Goal: Use online tool/utility

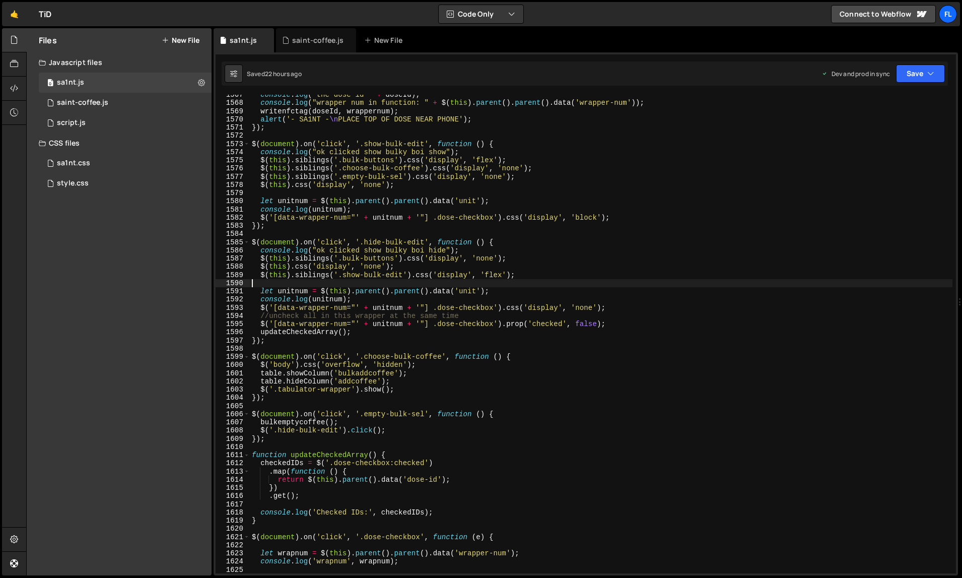
click at [521, 279] on div "console . log ( "the dose id " + doseId ) ; console . log ( "wrapper num in fun…" at bounding box center [601, 339] width 703 height 496
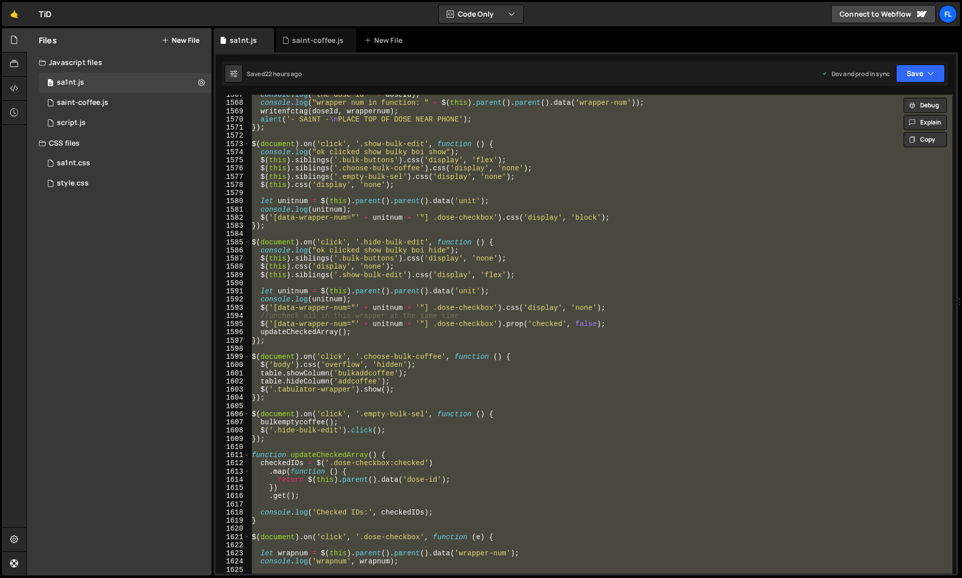
type textarea "});"
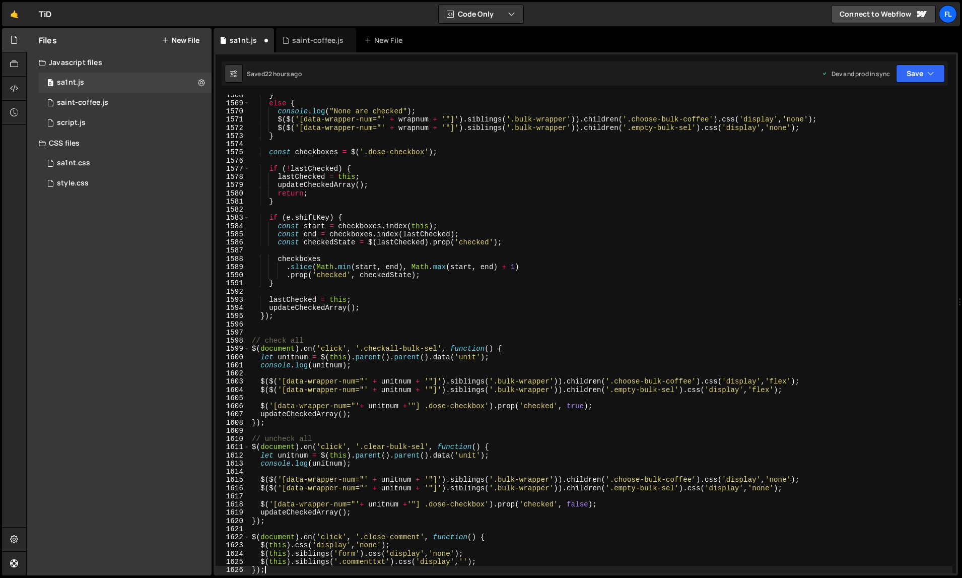
scroll to position [13338, 0]
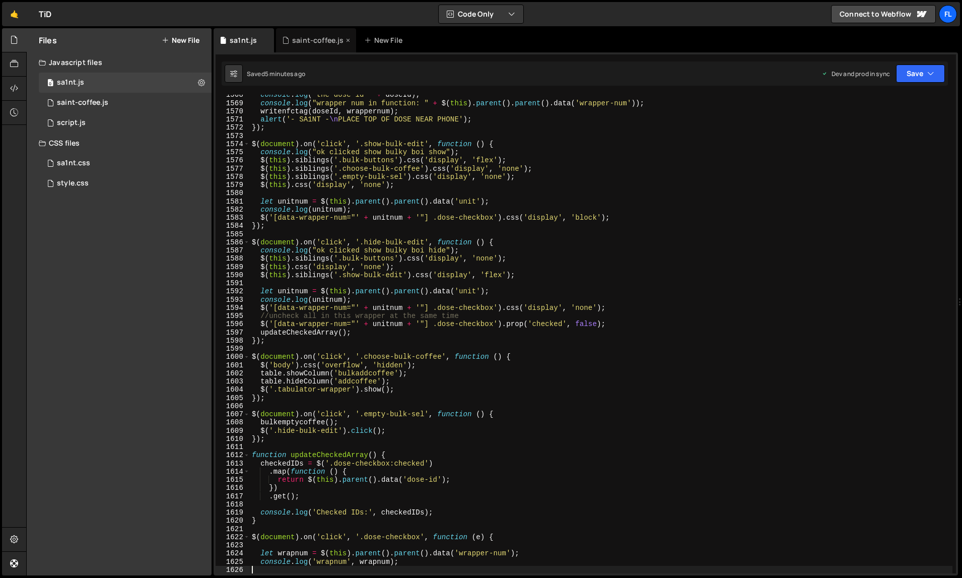
click at [347, 40] on icon at bounding box center [348, 40] width 7 height 10
click at [102, 164] on div "sa1nt.css 0" at bounding box center [125, 163] width 173 height 20
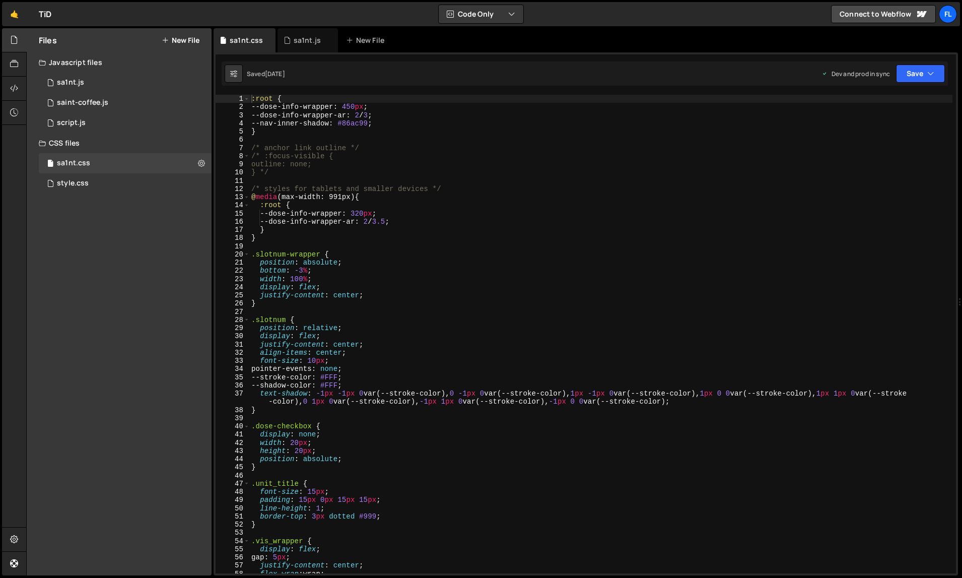
click at [405, 280] on div ":root { --dose-info-wrapper : 450 px ; --dose-info-wrapper-ar : 2 / 3 ; --nav-i…" at bounding box center [601, 343] width 704 height 496
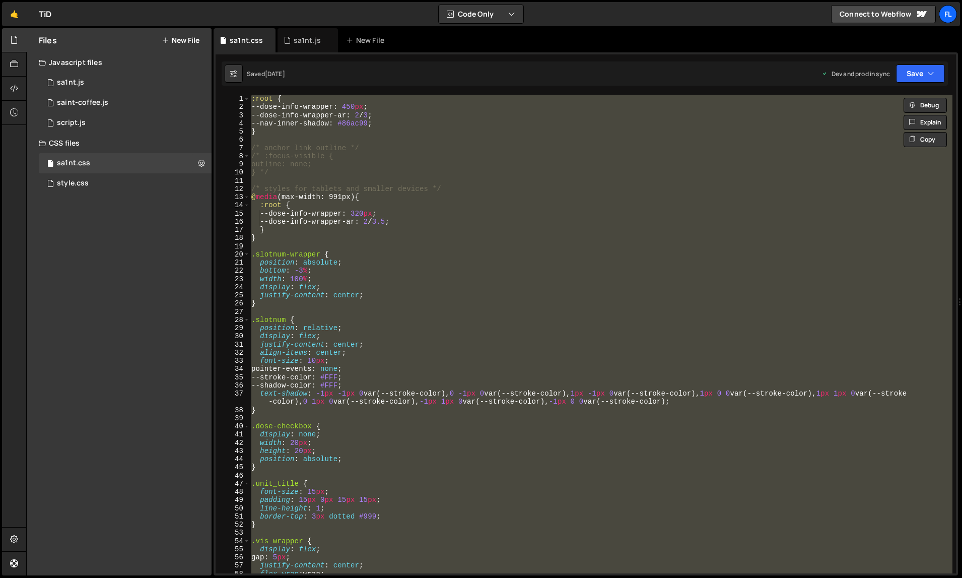
paste textarea
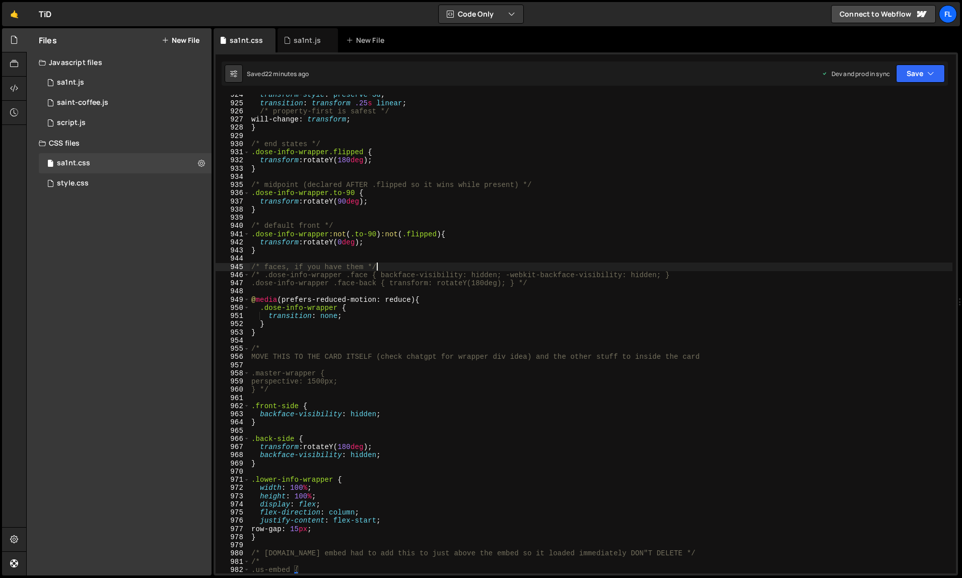
click at [402, 263] on div "transform-style : preserve-3d ; transition : transform .25 s linear ; /* proper…" at bounding box center [601, 339] width 704 height 496
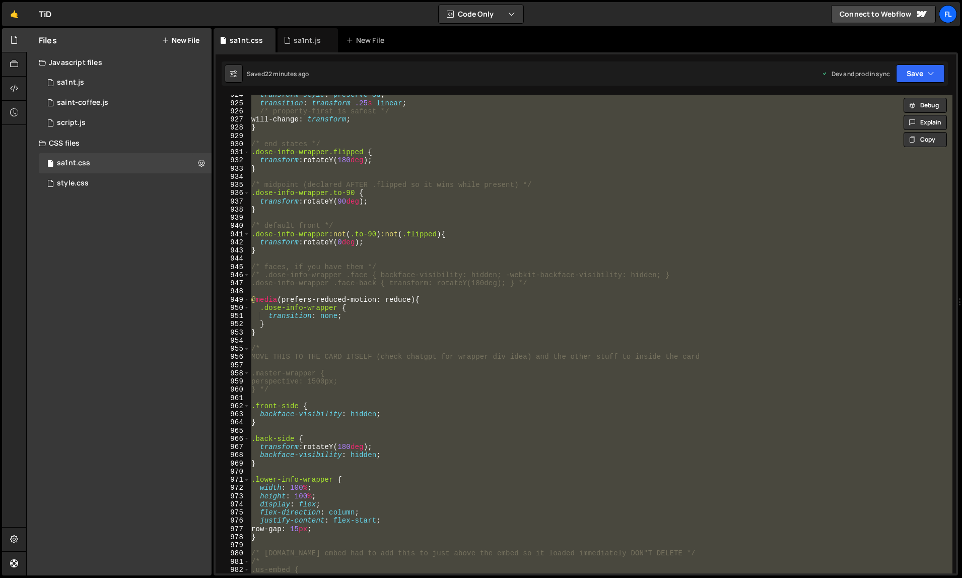
paste textarea
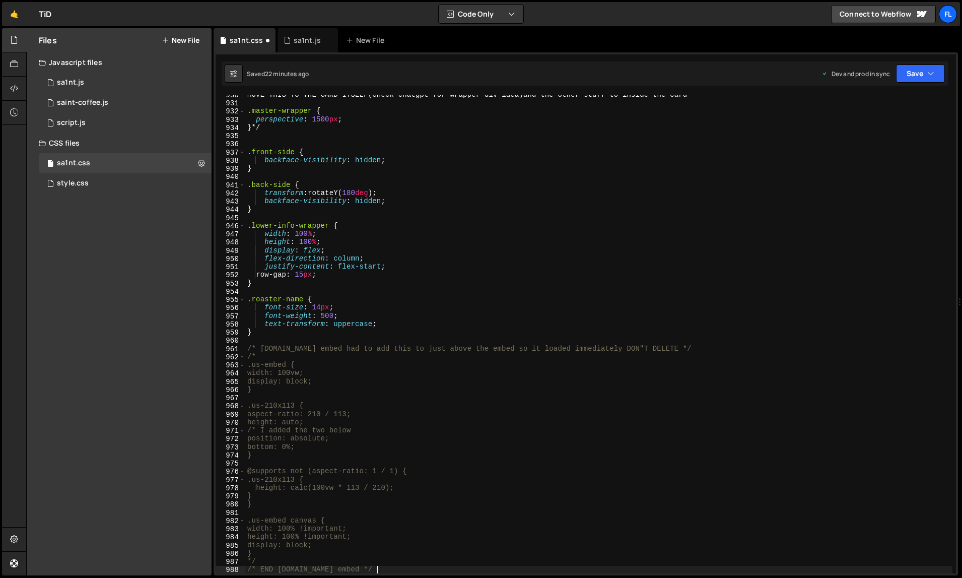
scroll to position [7624, 0]
type textarea ".us-embed {"
